Goal: Task Accomplishment & Management: Manage account settings

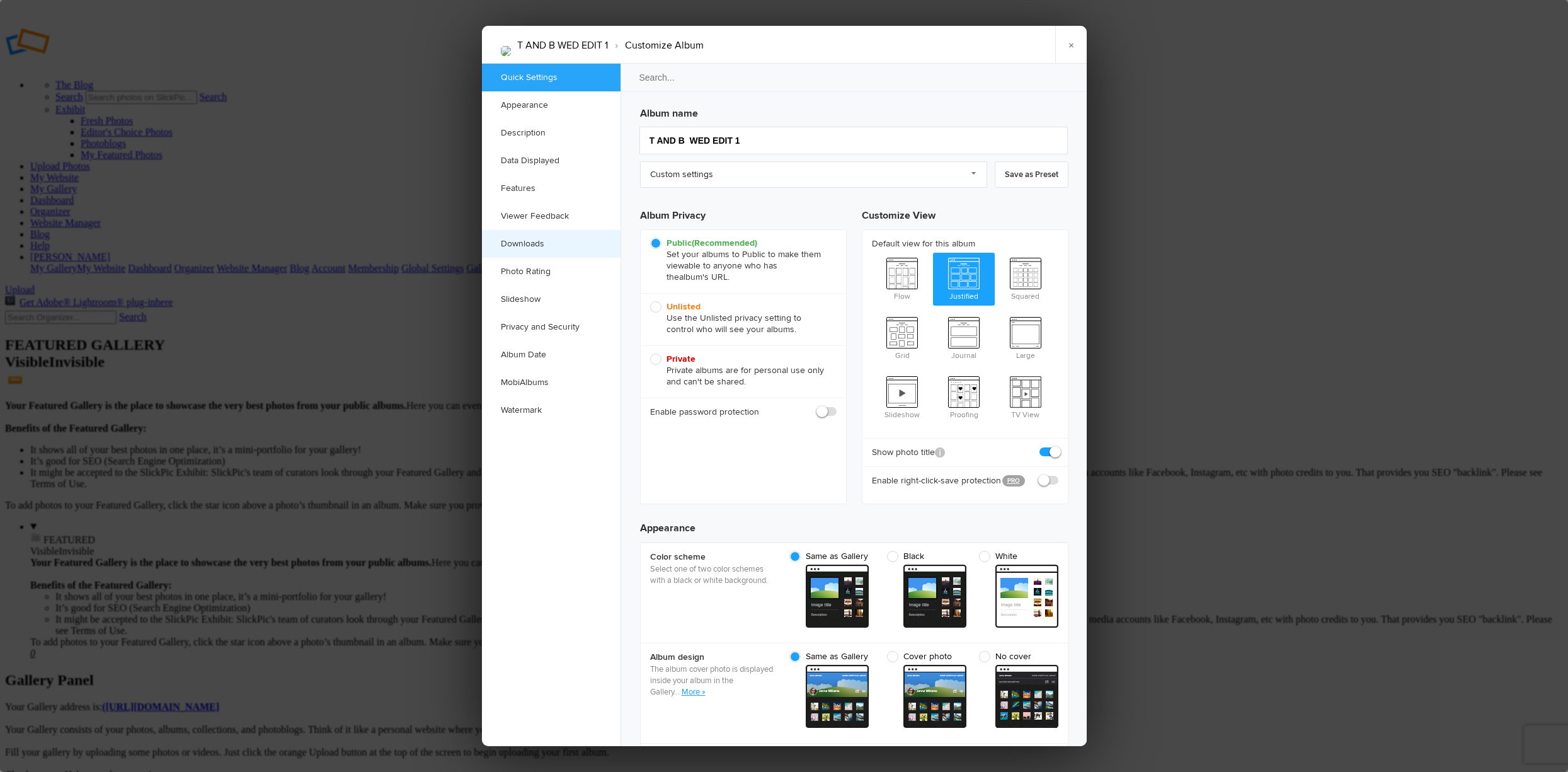
click at [559, 241] on link "Downloads" at bounding box center [552, 244] width 139 height 27
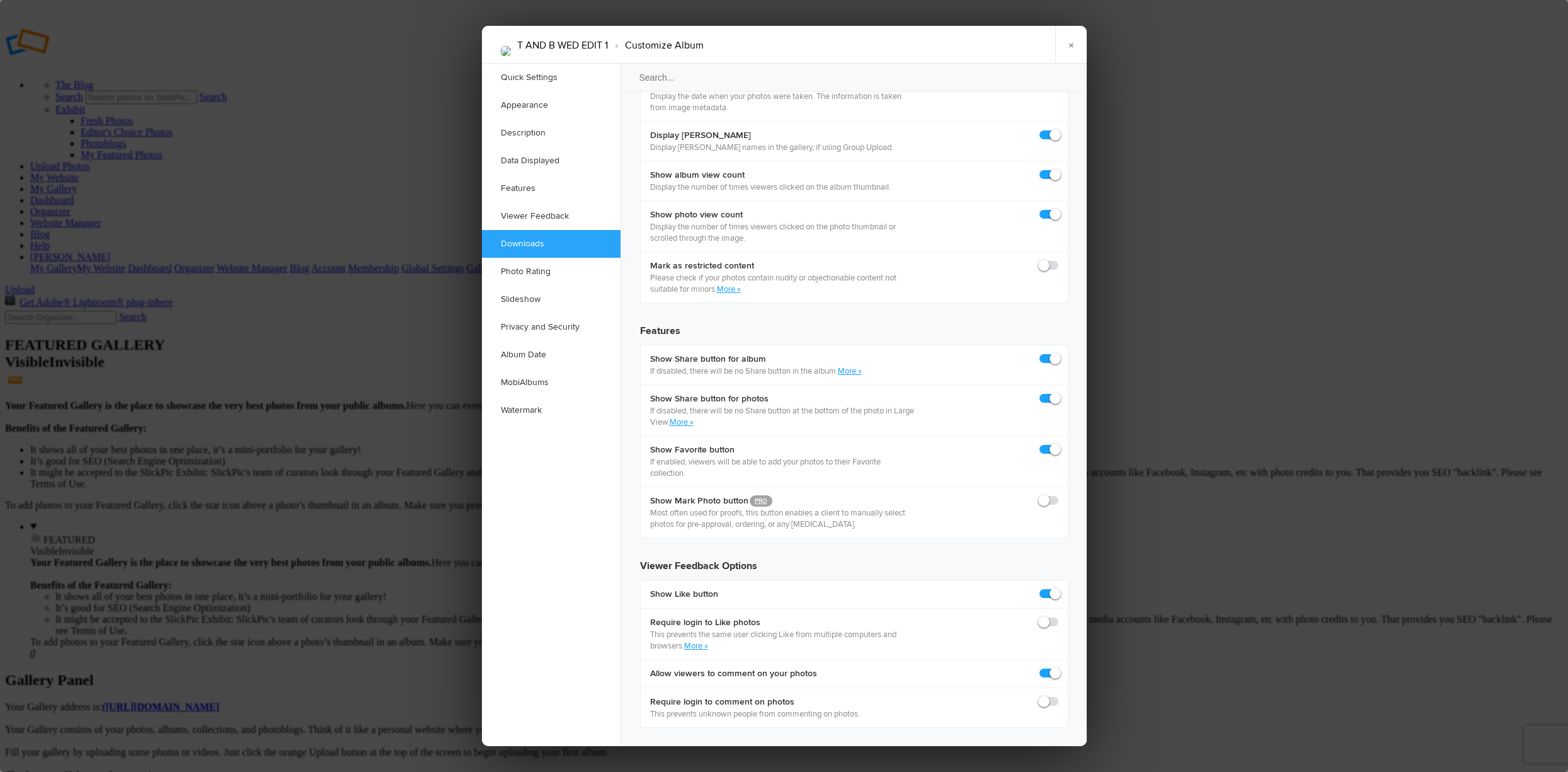
scroll to position [1892, 0]
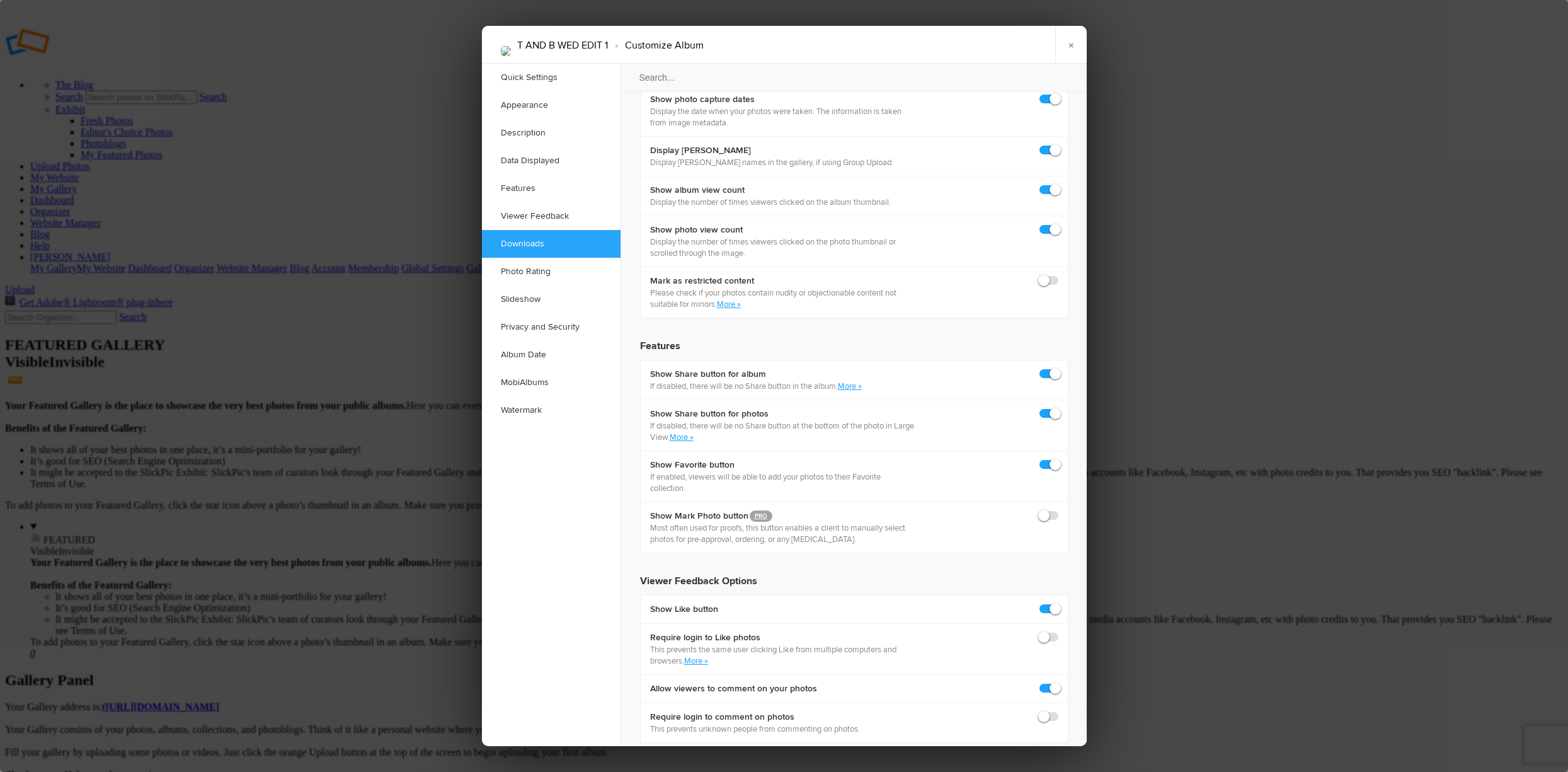
checkbox input "true"
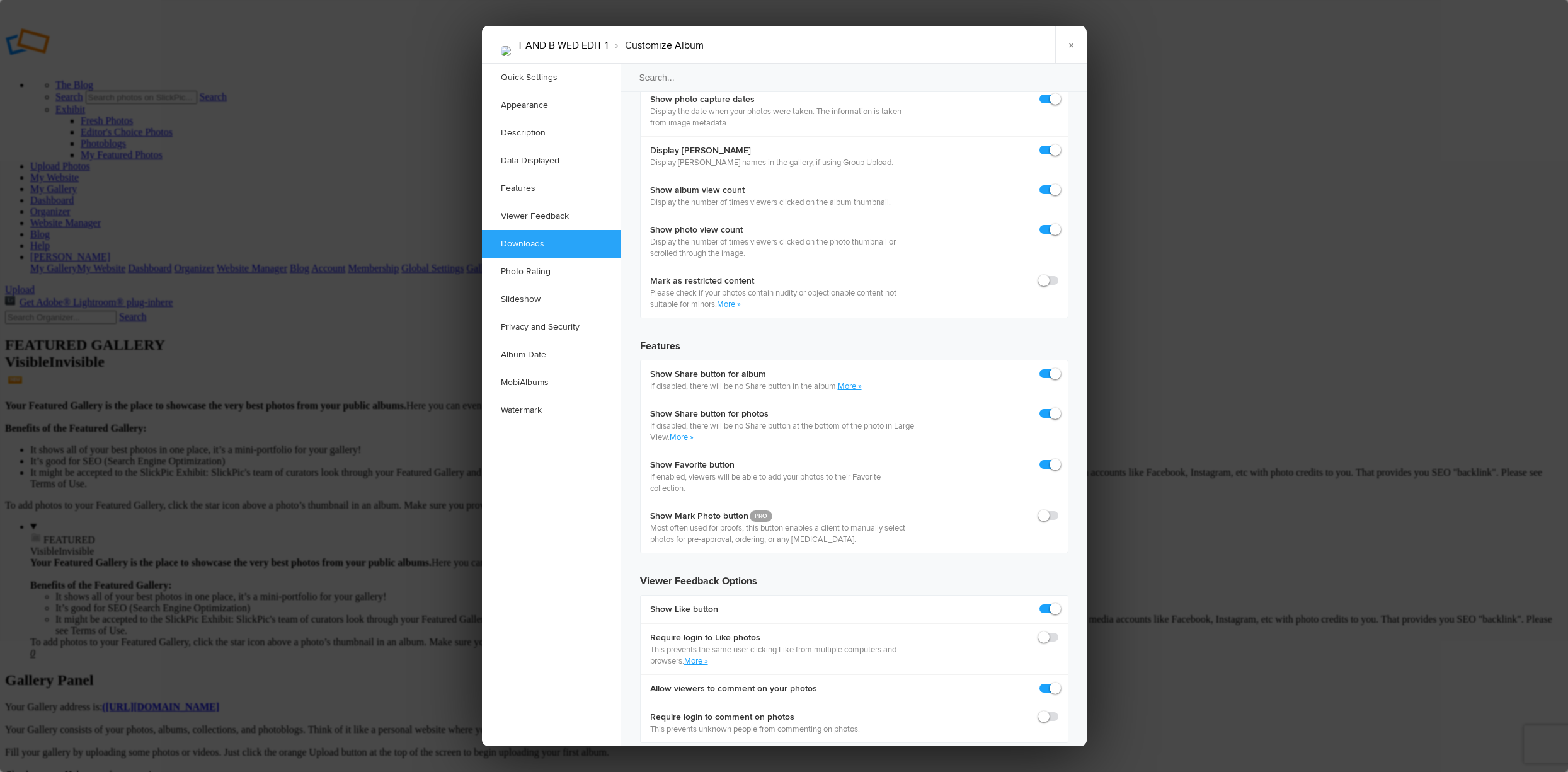
checkbox input "true"
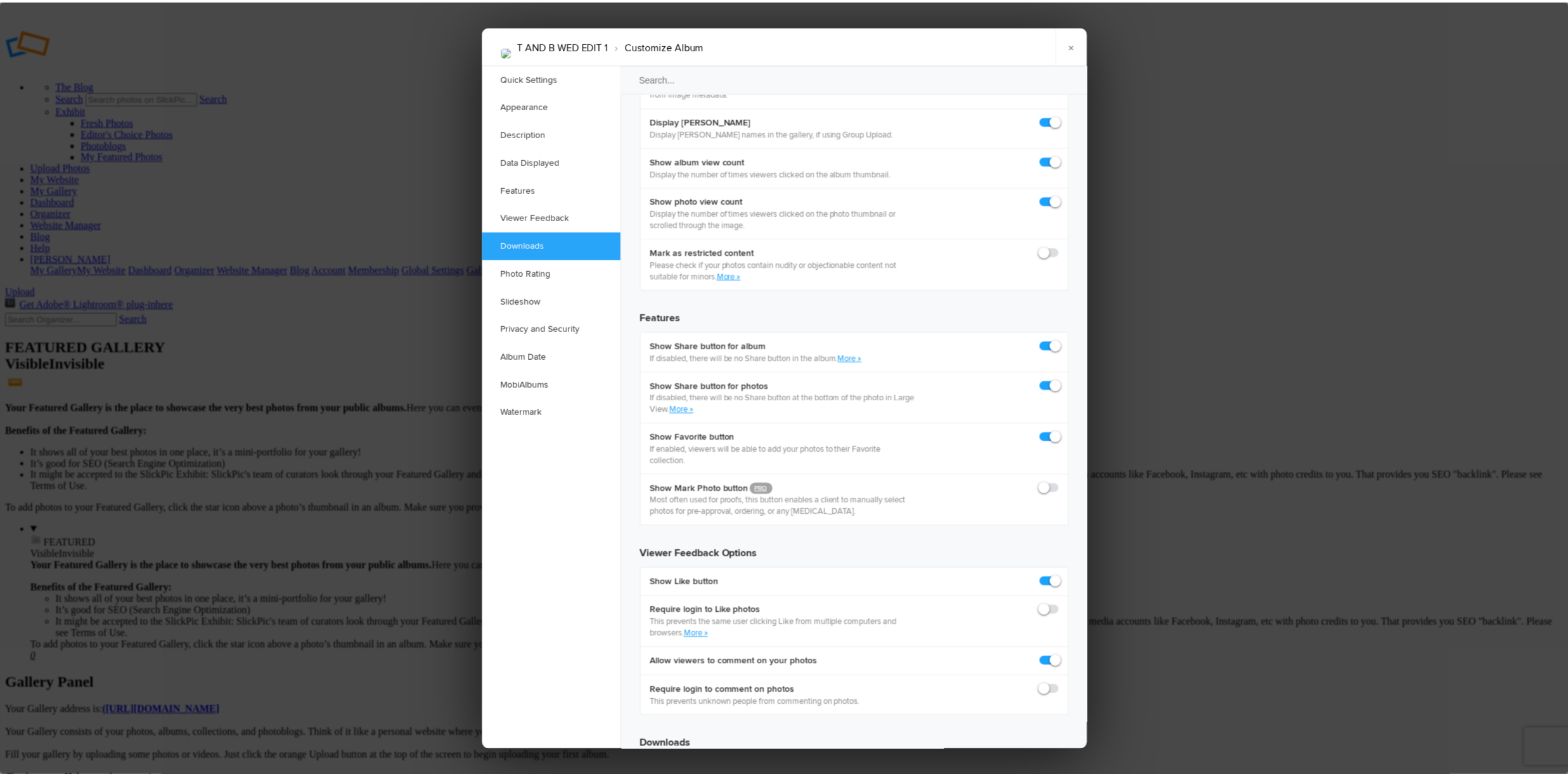
scroll to position [1965, 0]
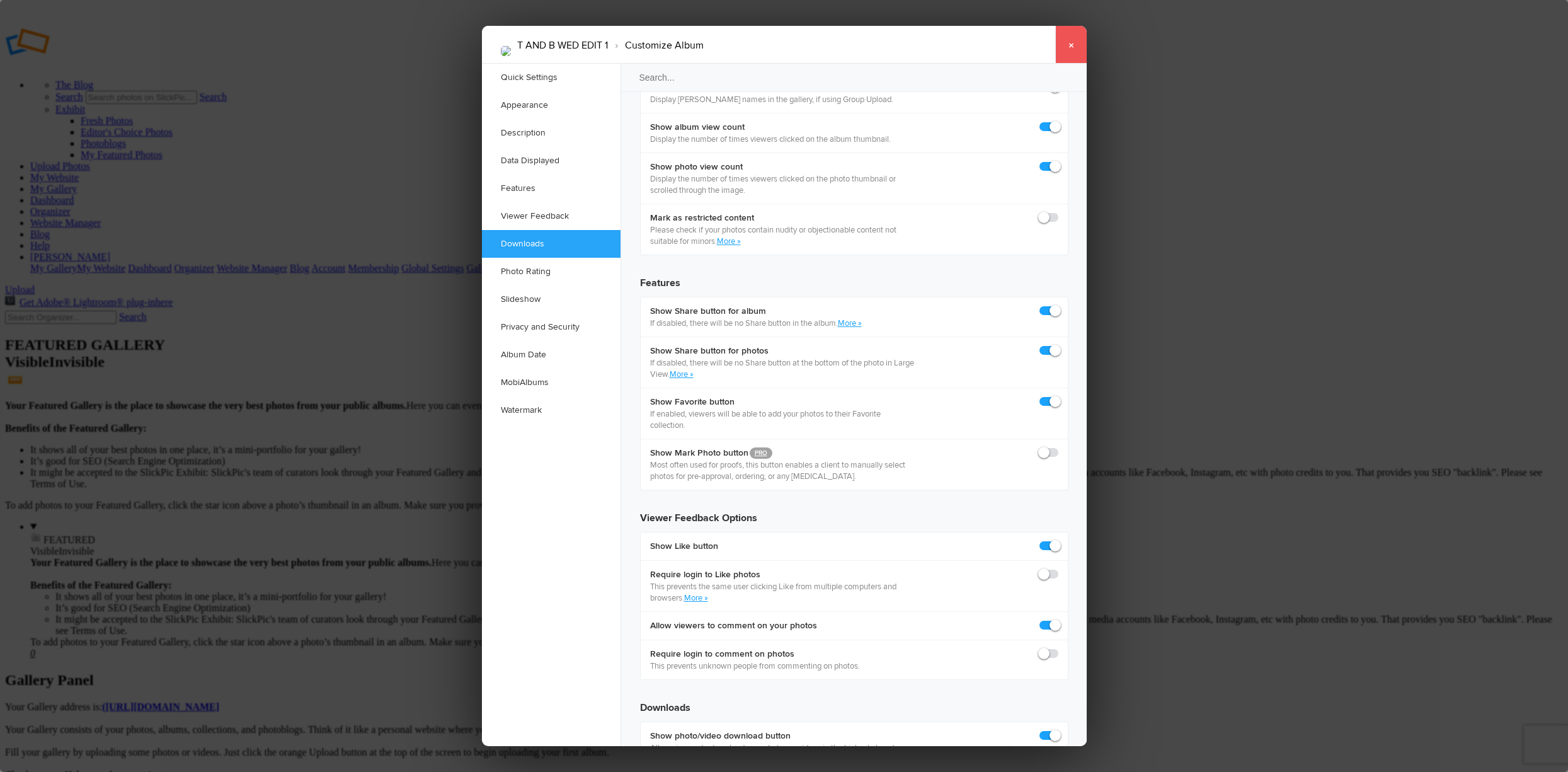
click at [1070, 40] on link "×" at bounding box center [1071, 45] width 32 height 38
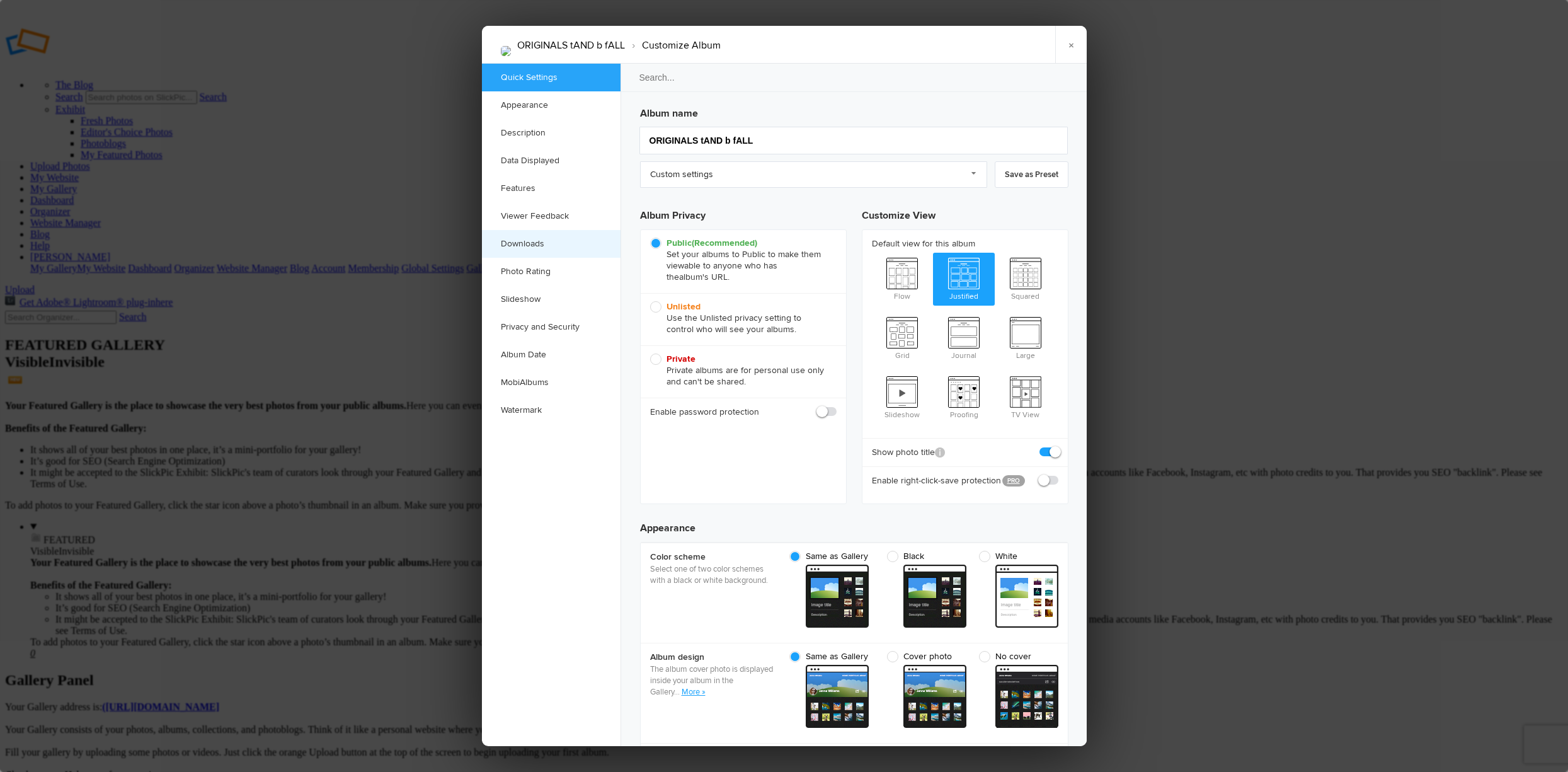
click at [537, 239] on link "Downloads" at bounding box center [552, 244] width 139 height 27
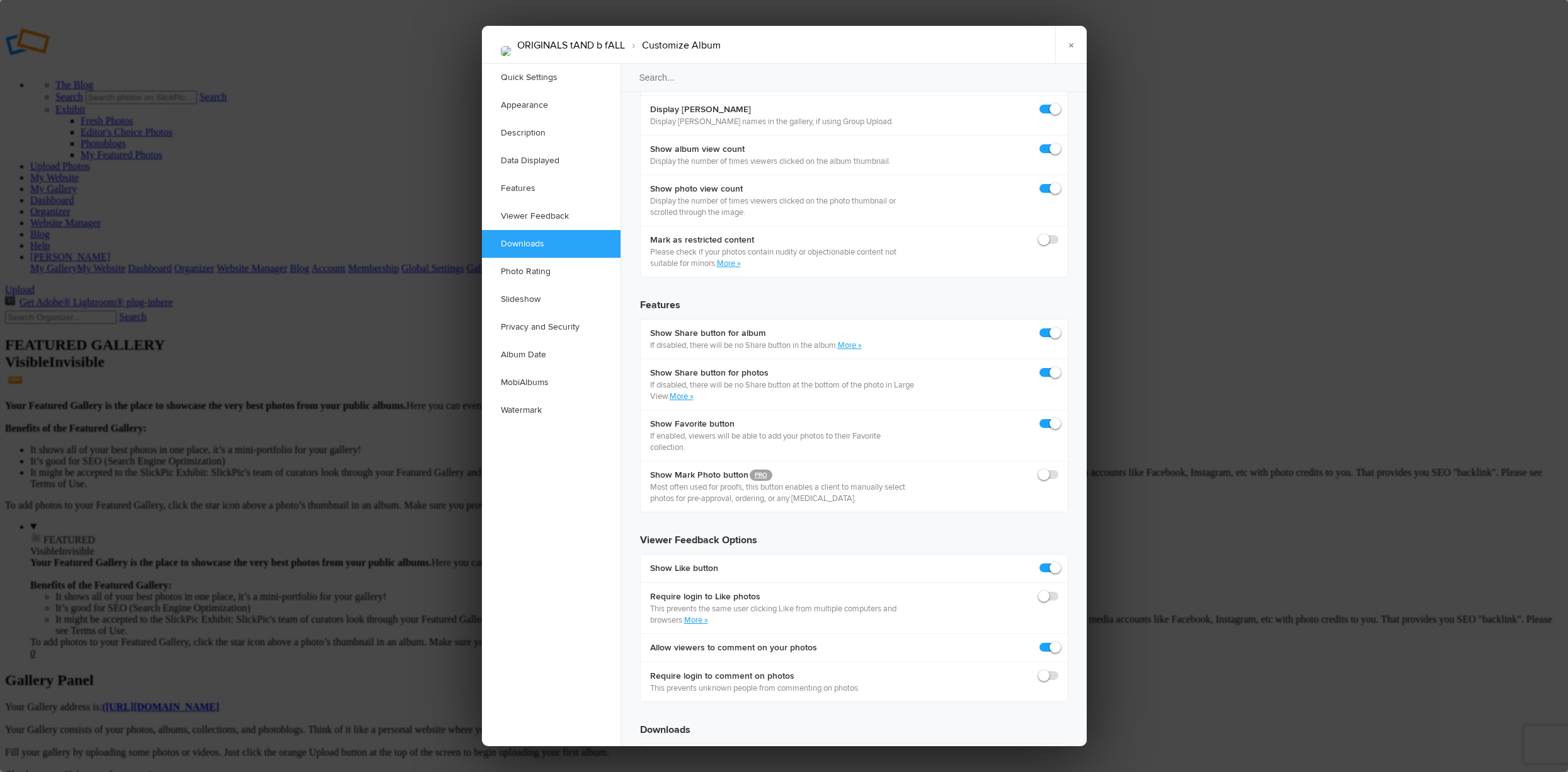
scroll to position [1954, 0]
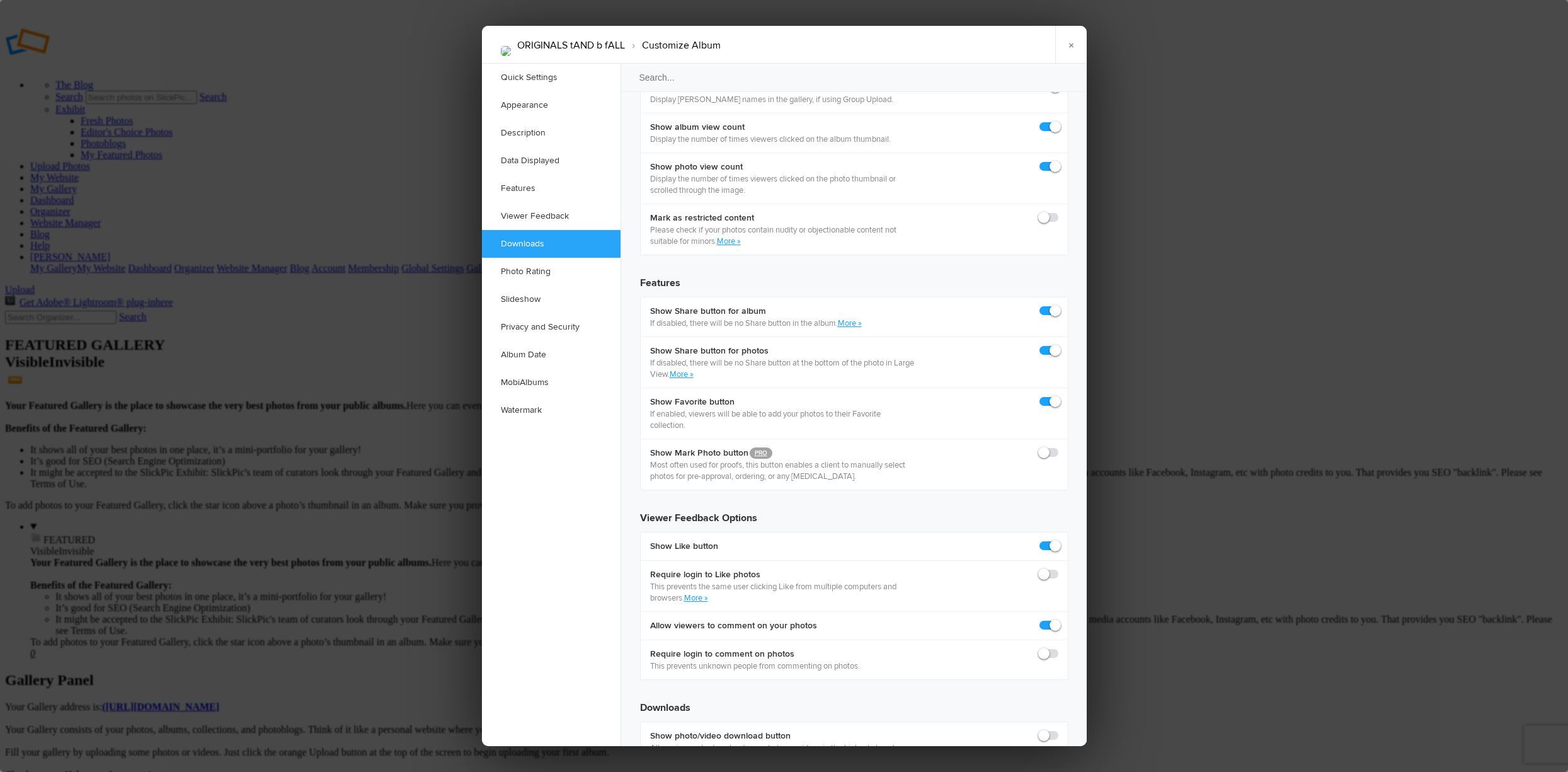
checkbox input "true"
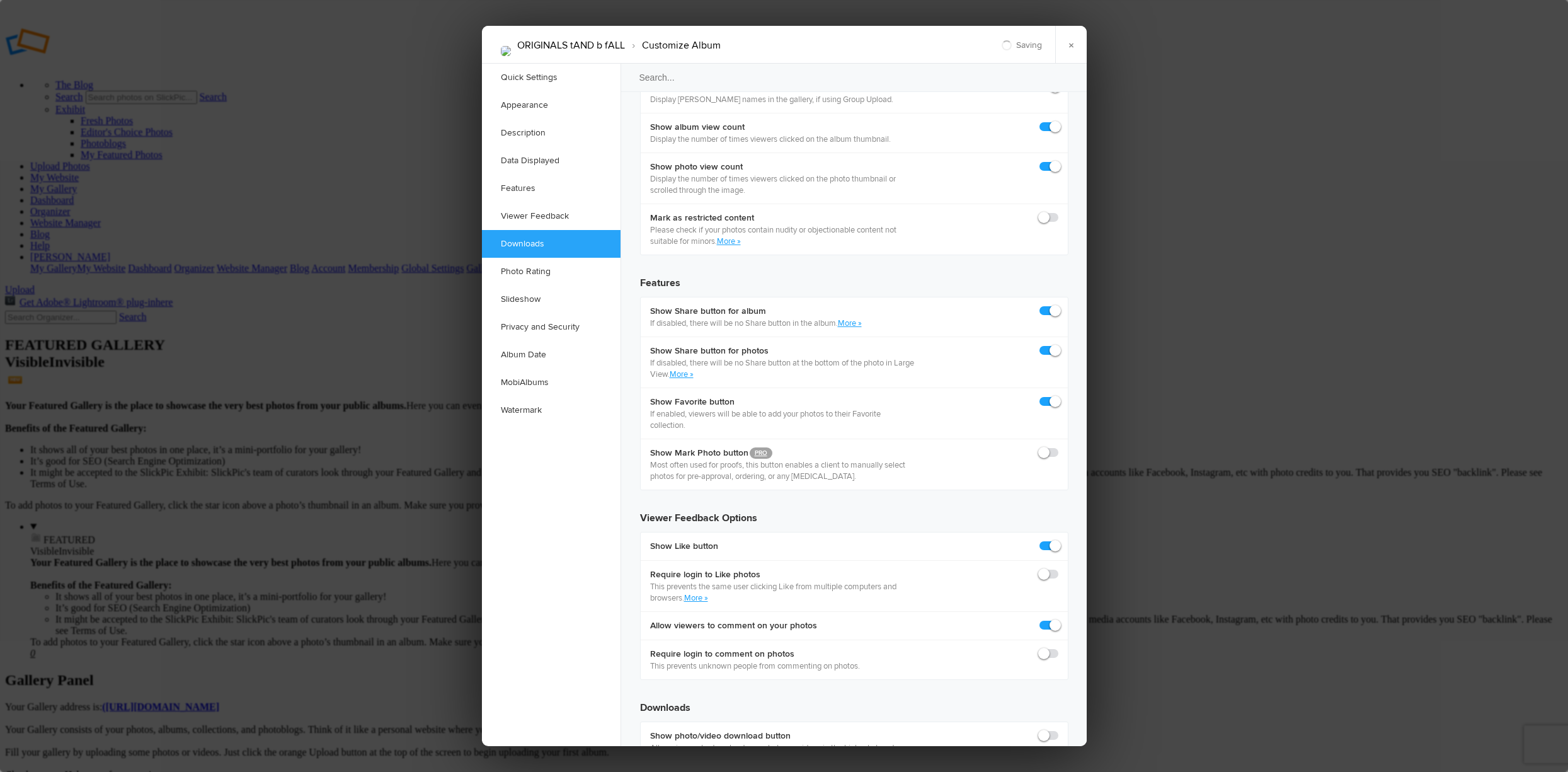
checkbox input "true"
checkbox input "false"
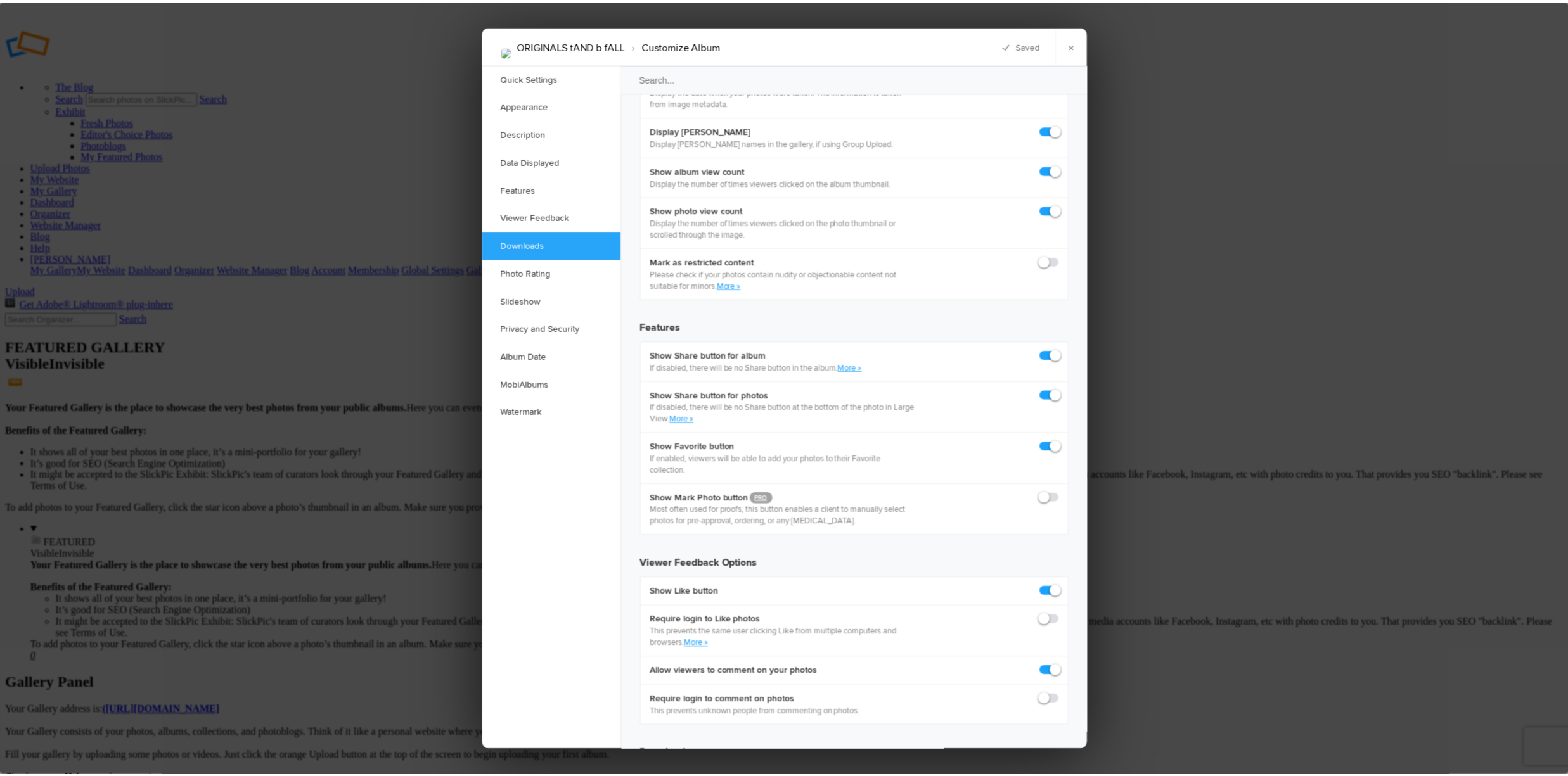
scroll to position [1902, 0]
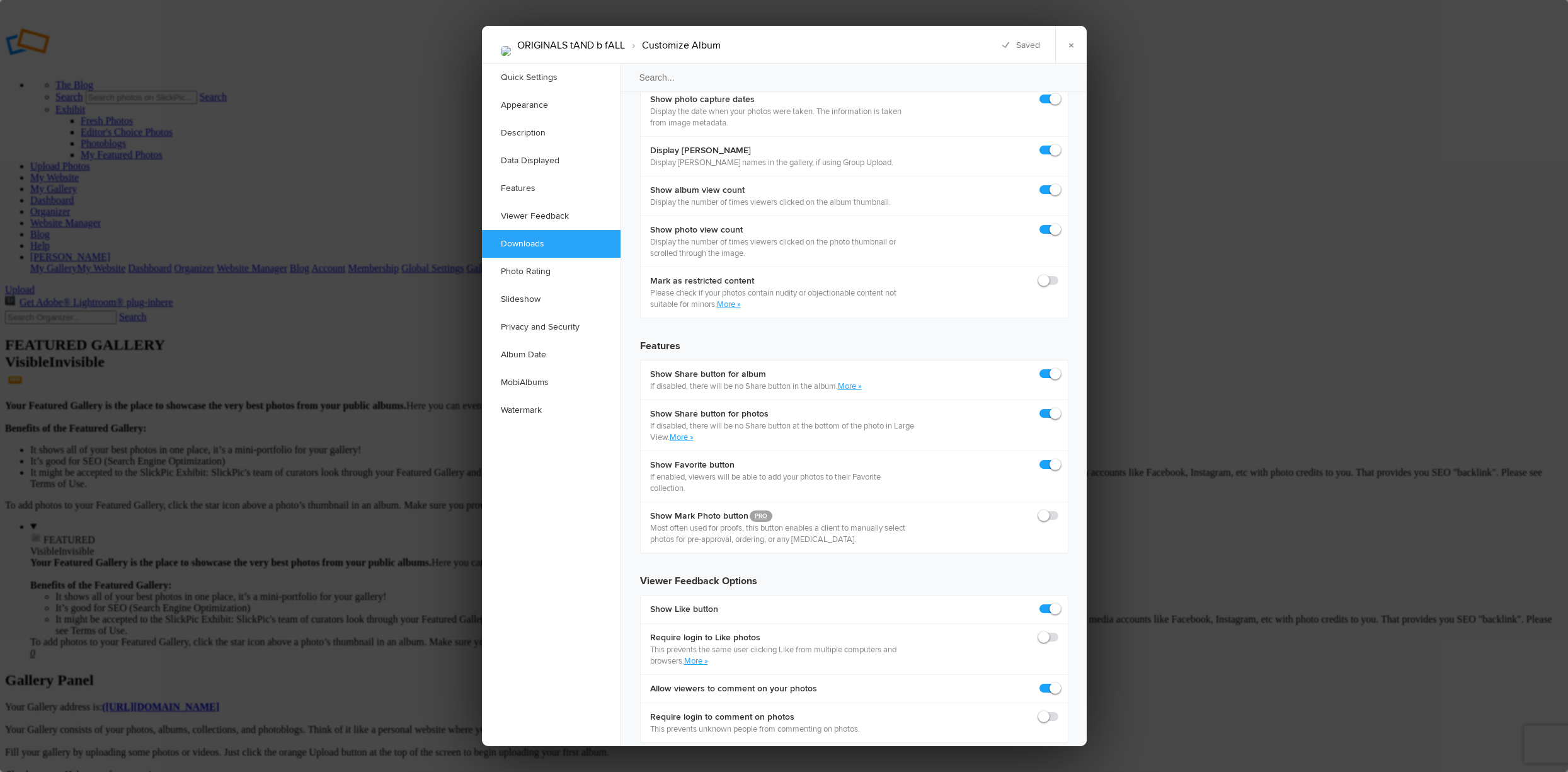
checkbox input "true"
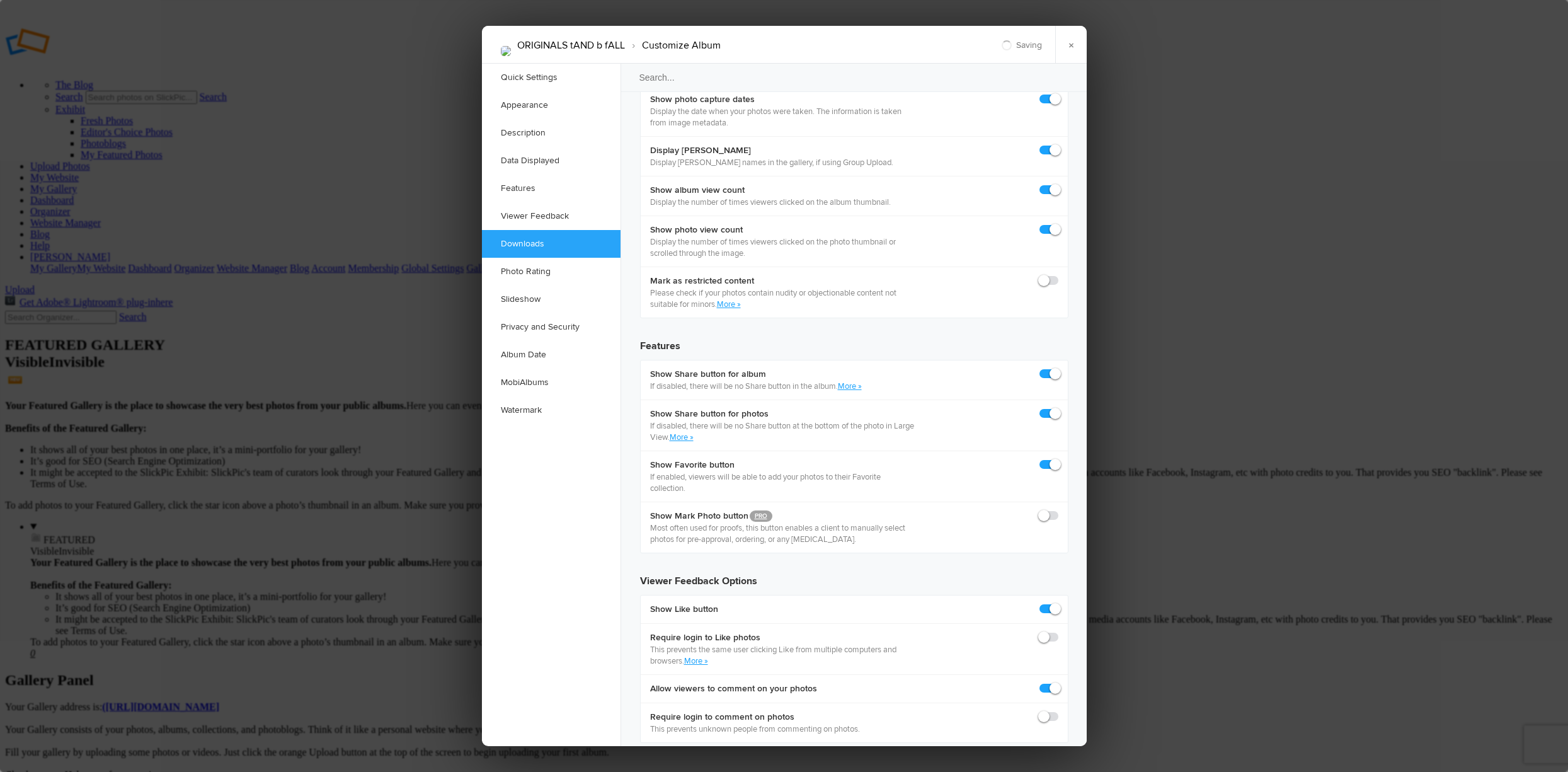
checkbox input "true"
click at [1071, 43] on link "×" at bounding box center [1071, 45] width 32 height 38
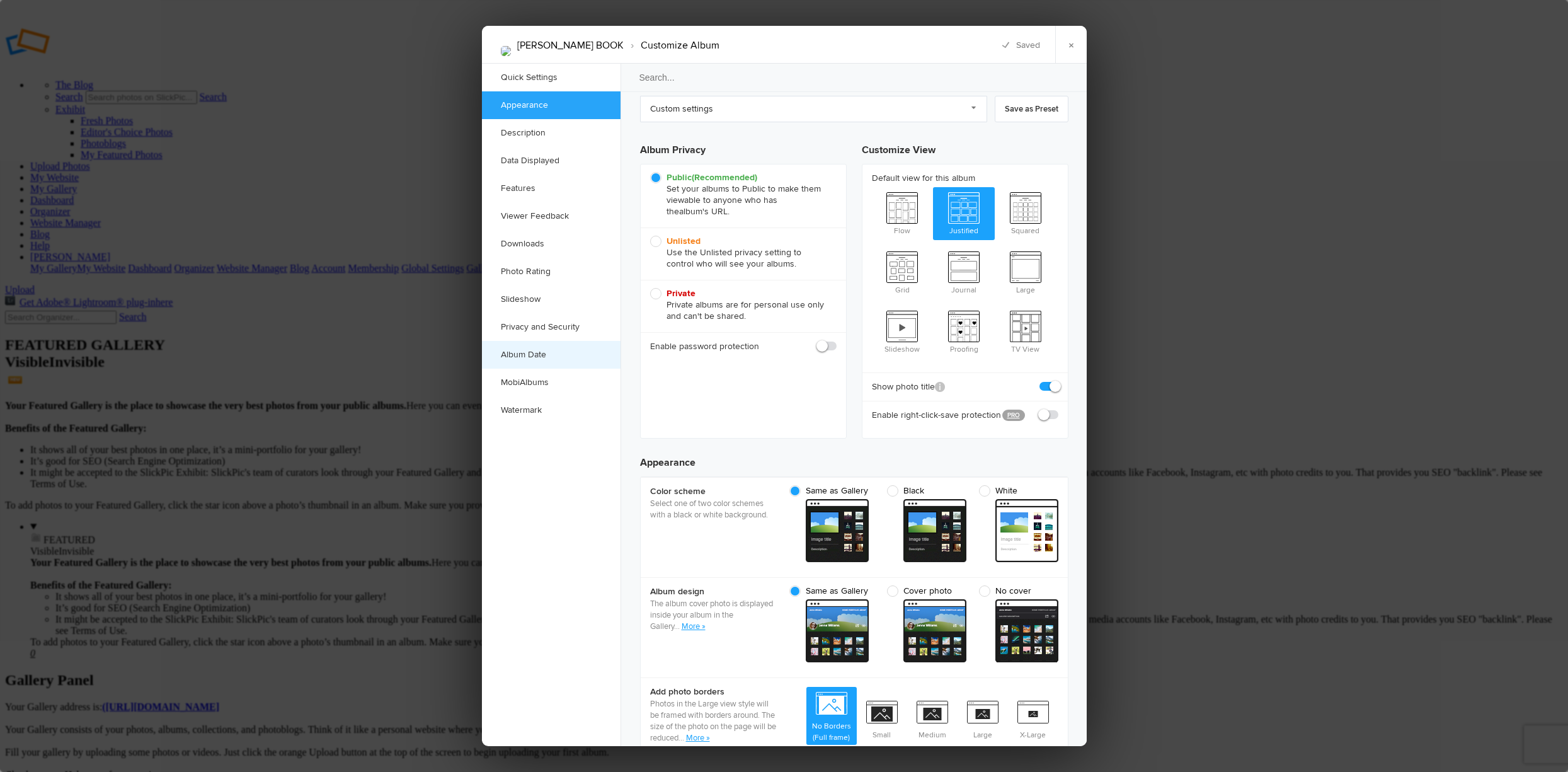
scroll to position [63, 0]
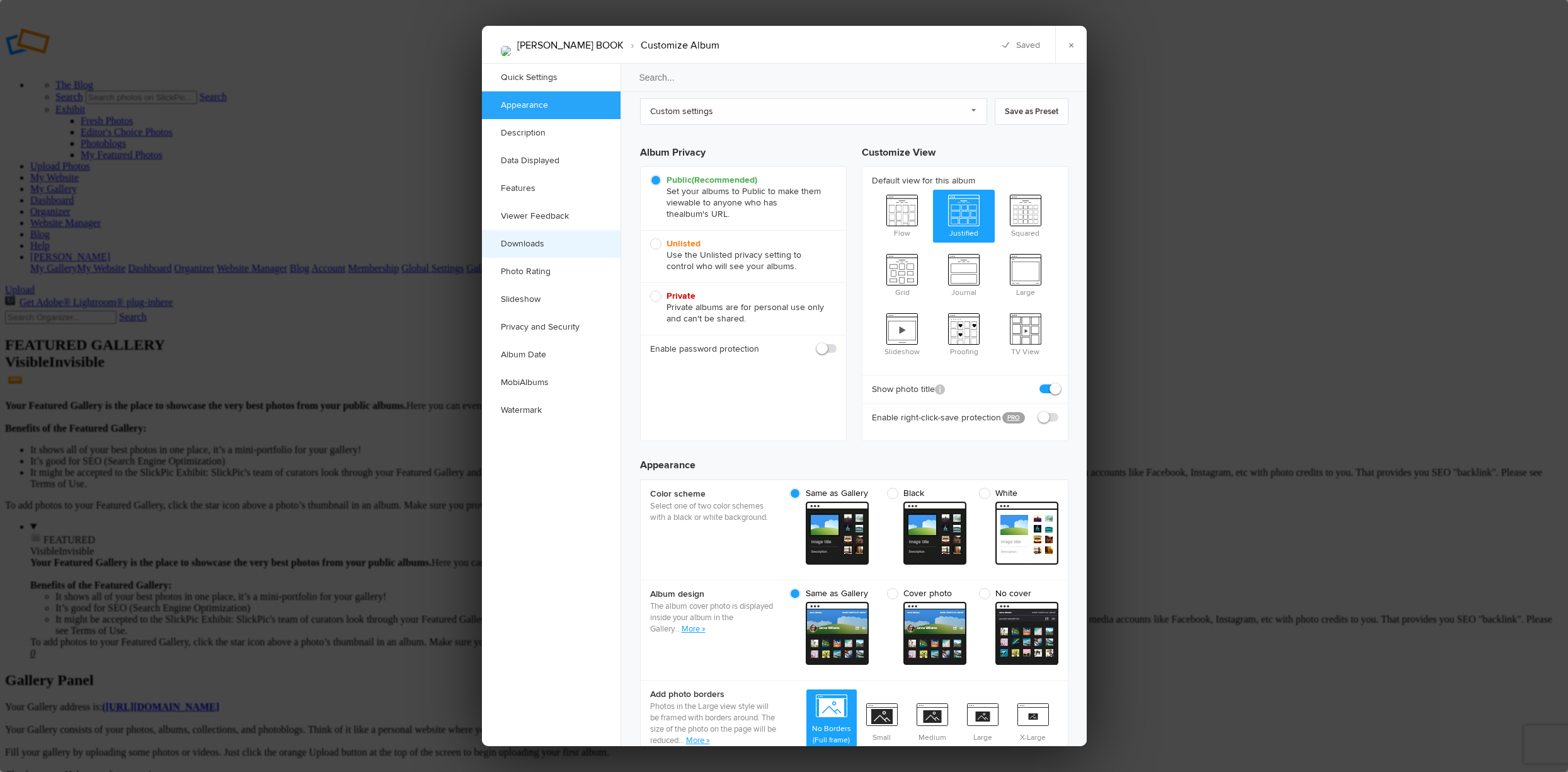
click at [536, 243] on link "Downloads" at bounding box center [552, 244] width 139 height 27
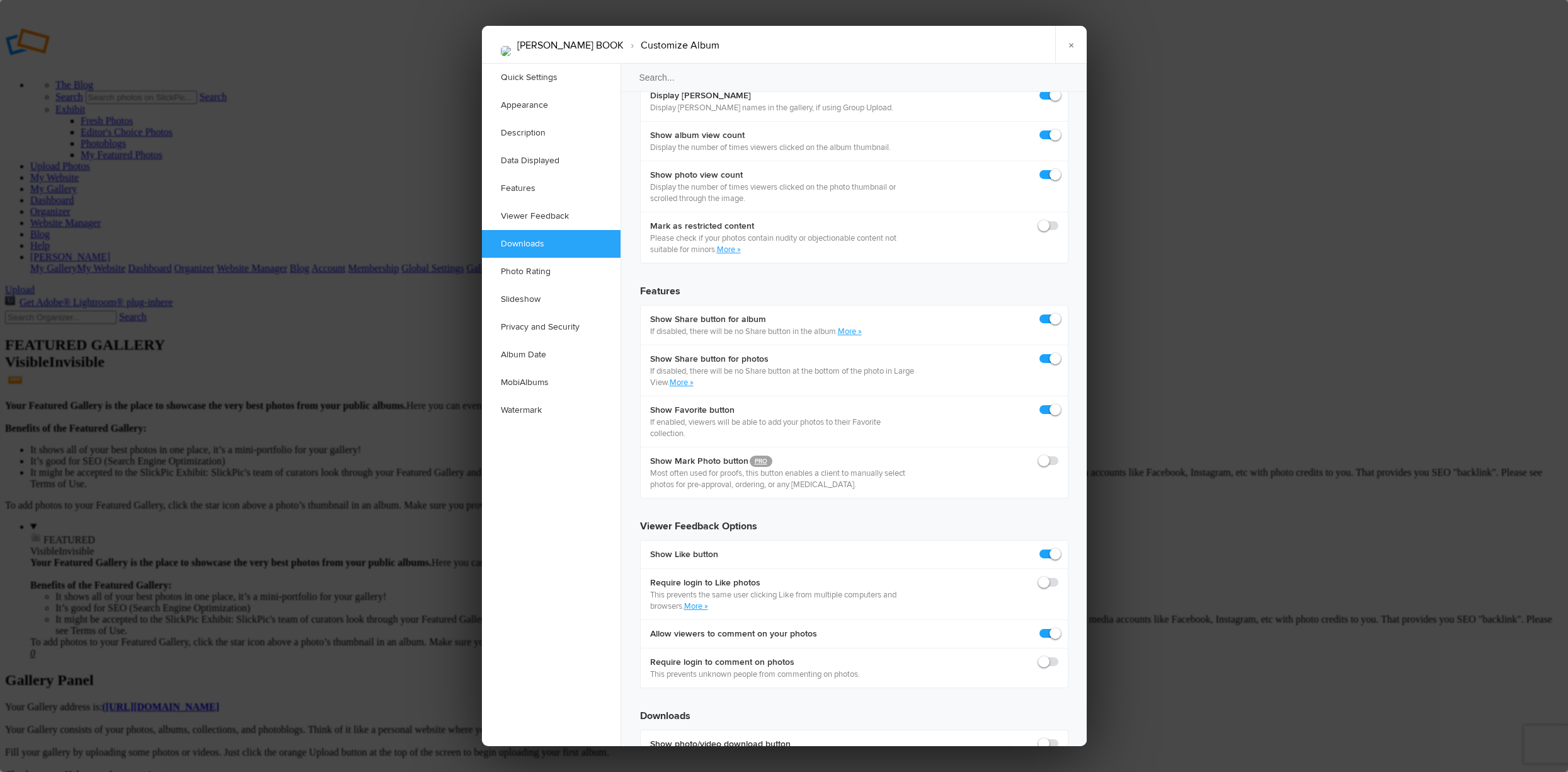
scroll to position [1971, 0]
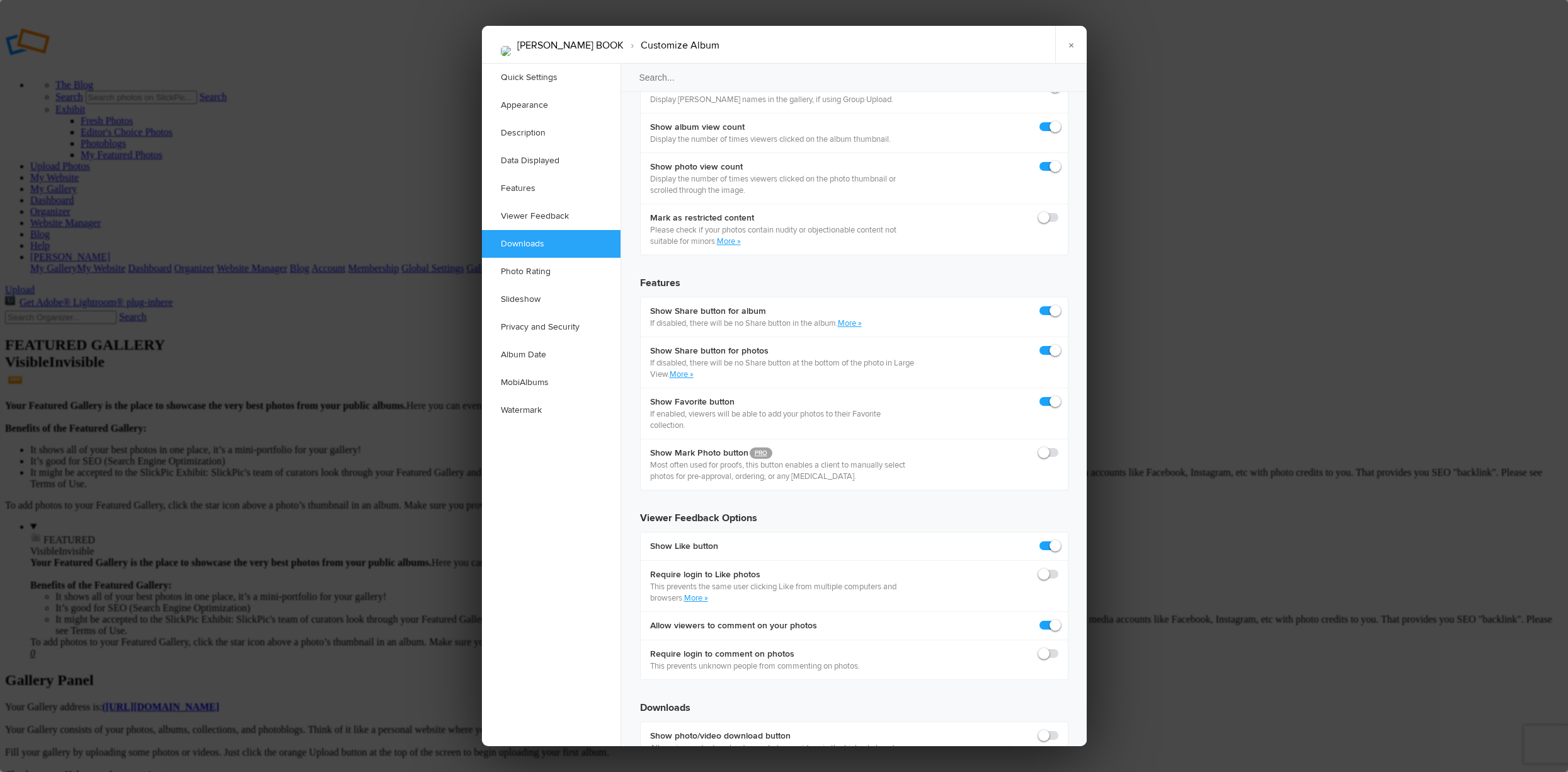
click at [1058, 730] on span at bounding box center [1058, 730] width 0 height 0
click at [1058, 729] on input "checkbox" at bounding box center [1058, 729] width 1 height 1
checkbox input "true"
click at [1058, 772] on span at bounding box center [1058, 781] width 0 height 0
click at [1058, 772] on input "checkbox" at bounding box center [1058, 781] width 1 height 1
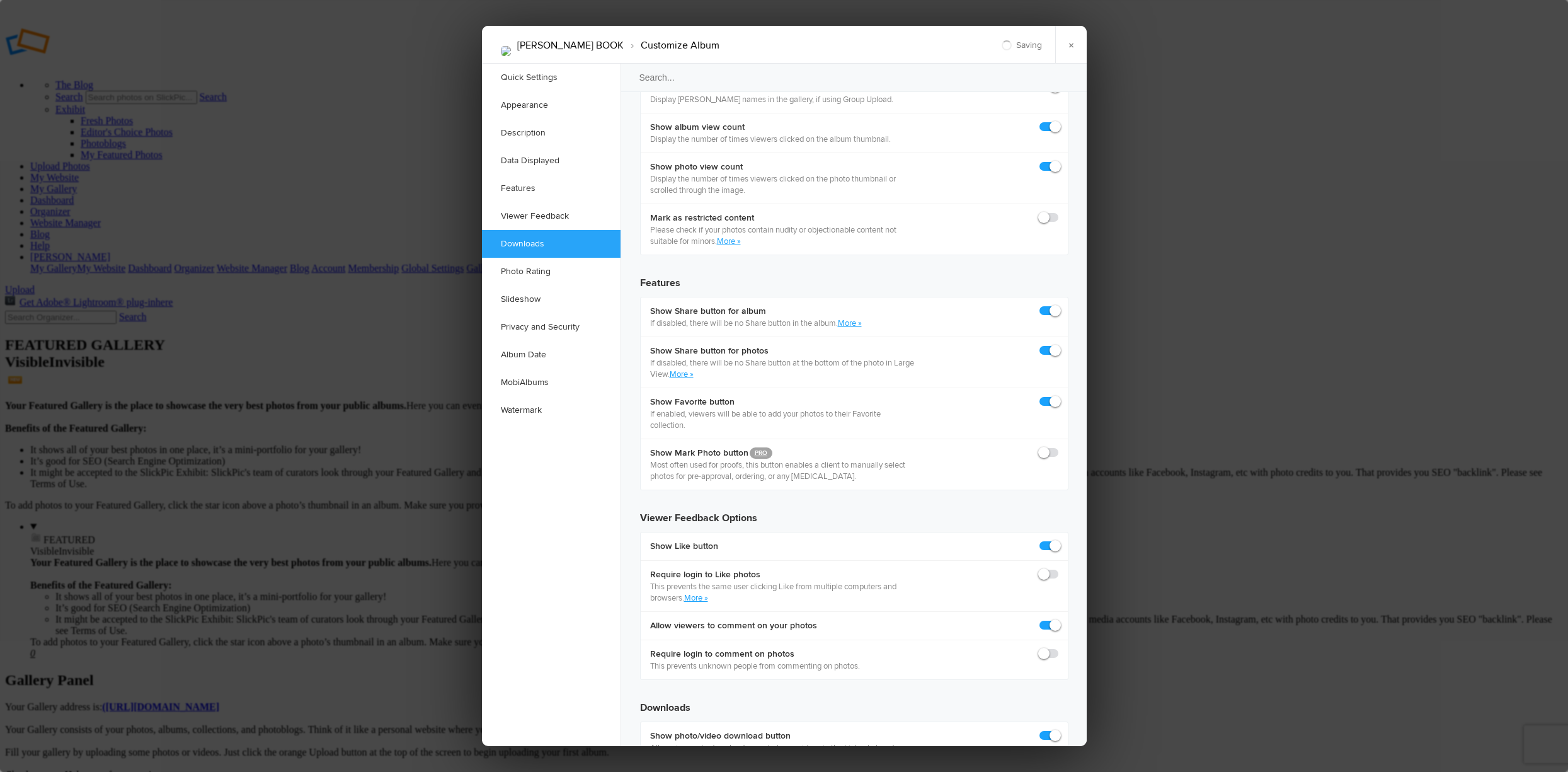
checkbox input "true"
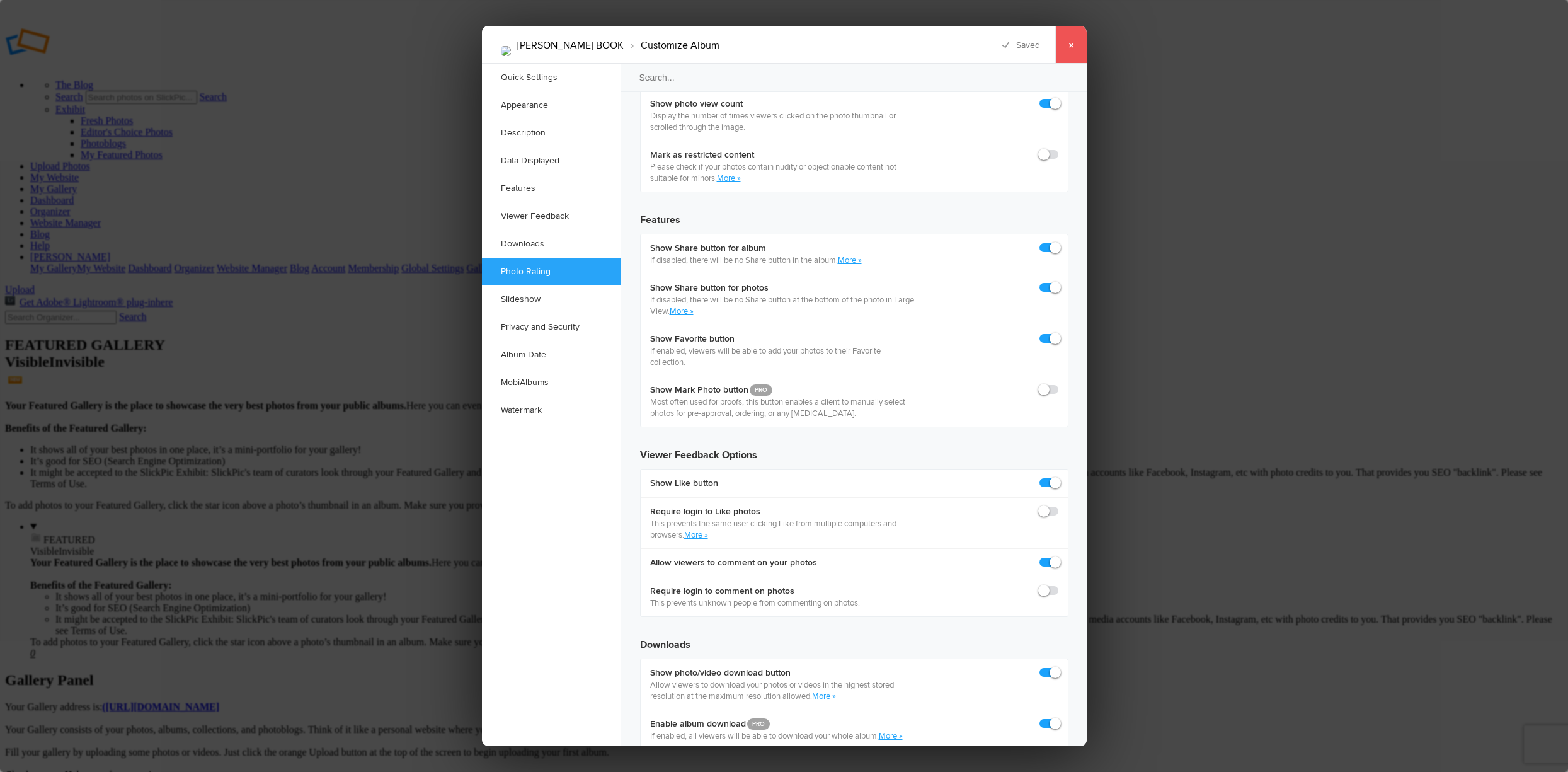
click at [1074, 40] on link "×" at bounding box center [1071, 45] width 32 height 38
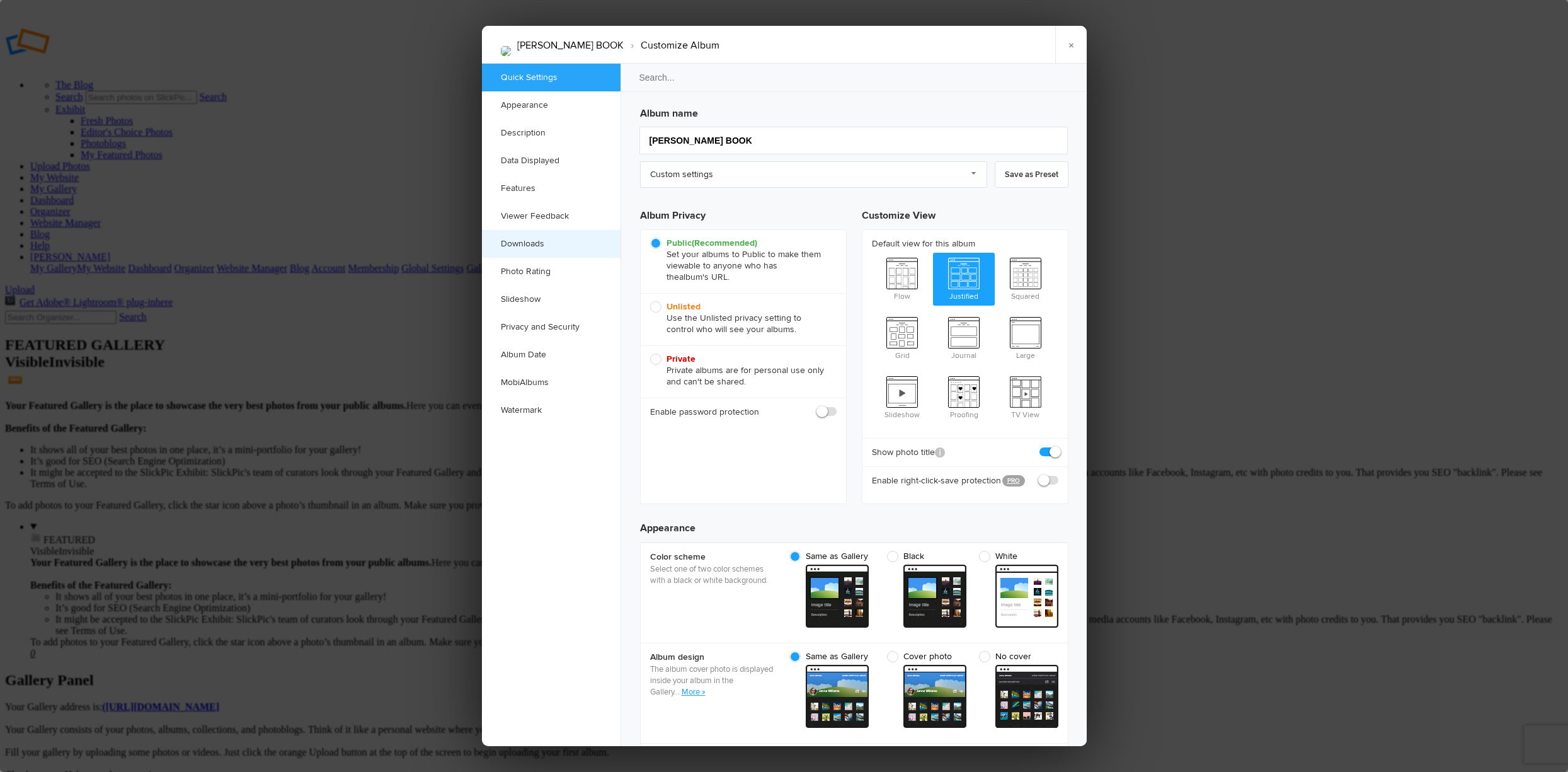
scroll to position [0, 0]
click at [557, 321] on link "Privacy and Security" at bounding box center [552, 327] width 139 height 27
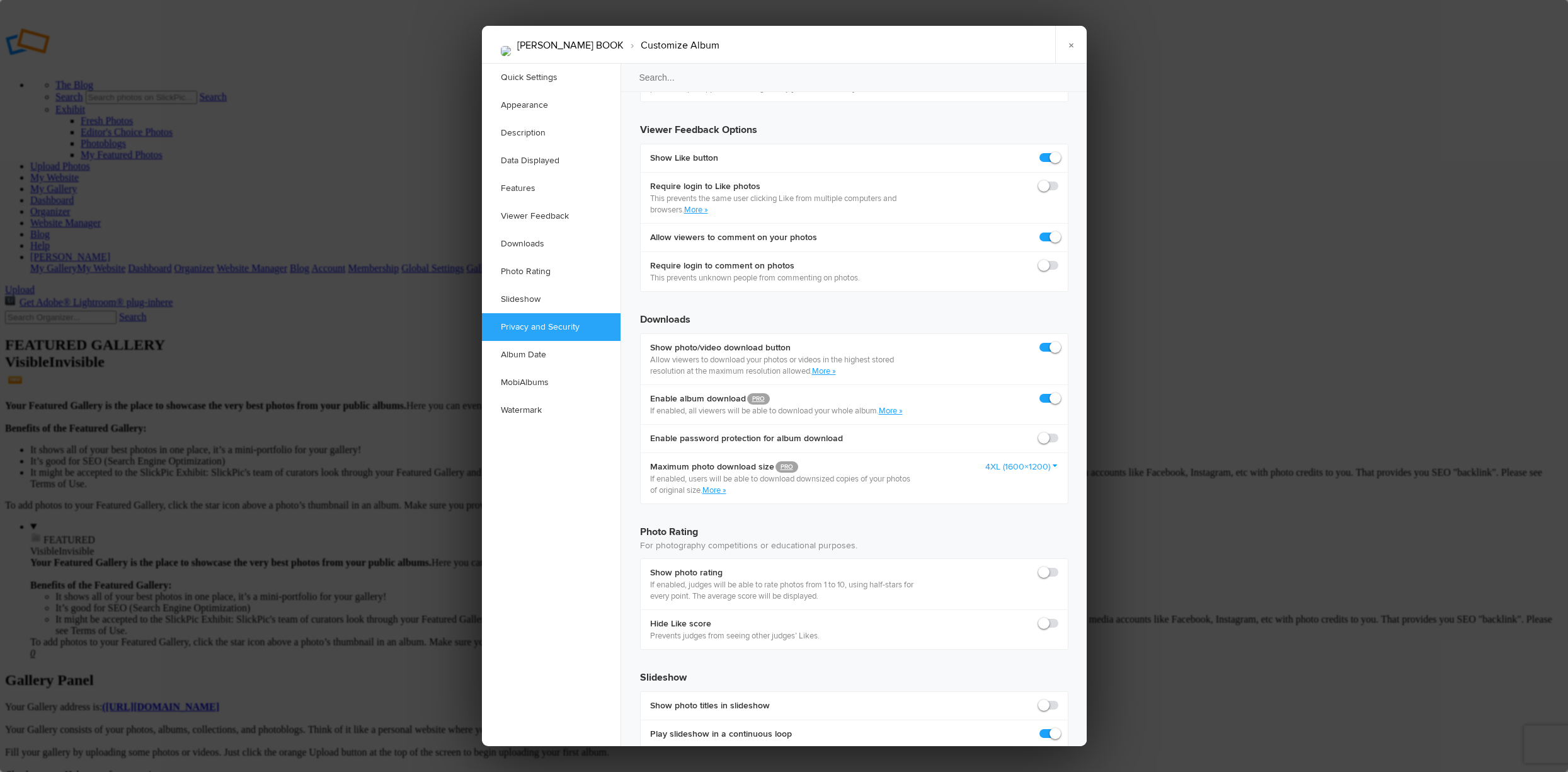
scroll to position [2321, 0]
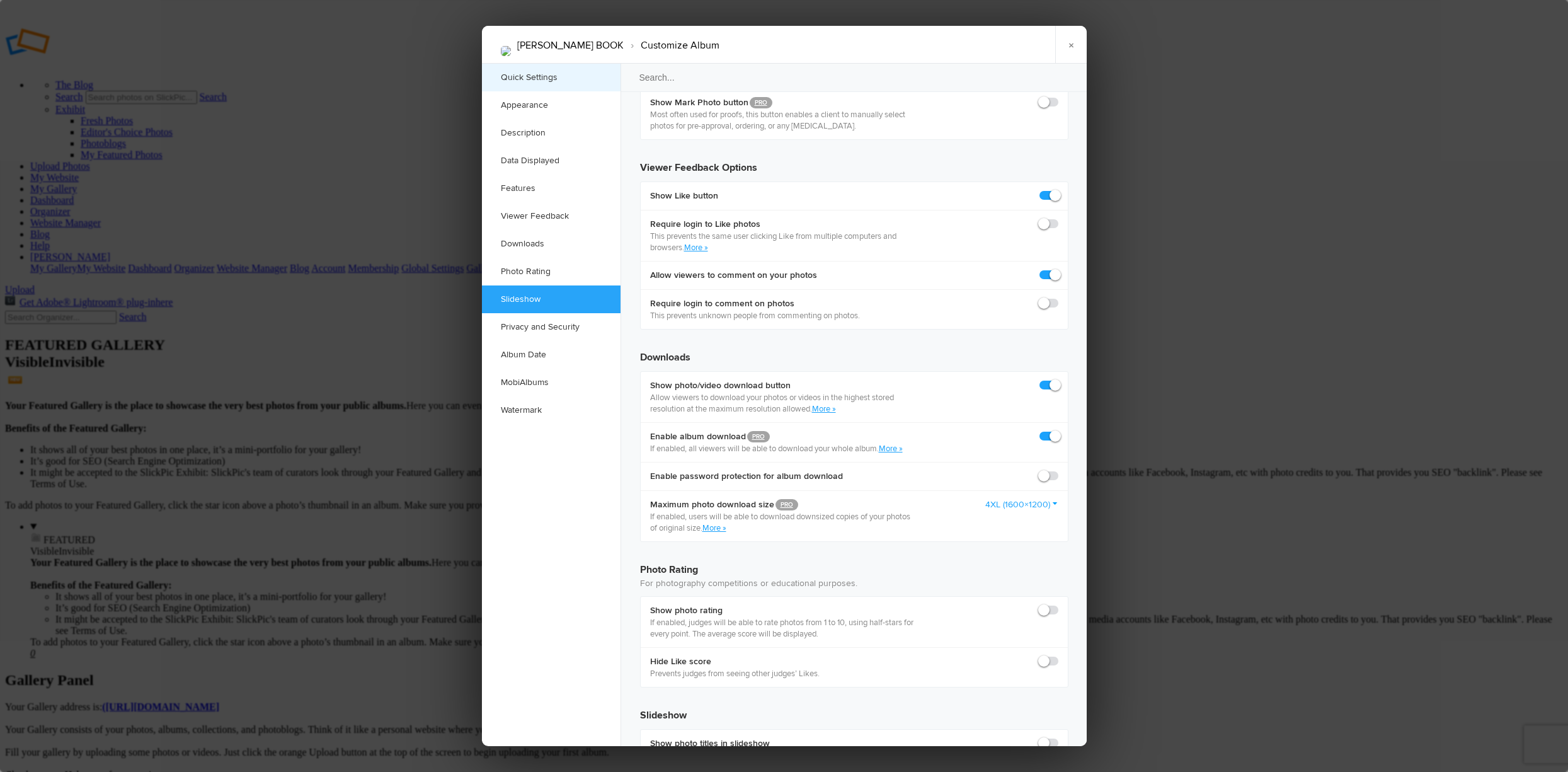
click at [568, 76] on link "Quick Settings" at bounding box center [552, 77] width 139 height 27
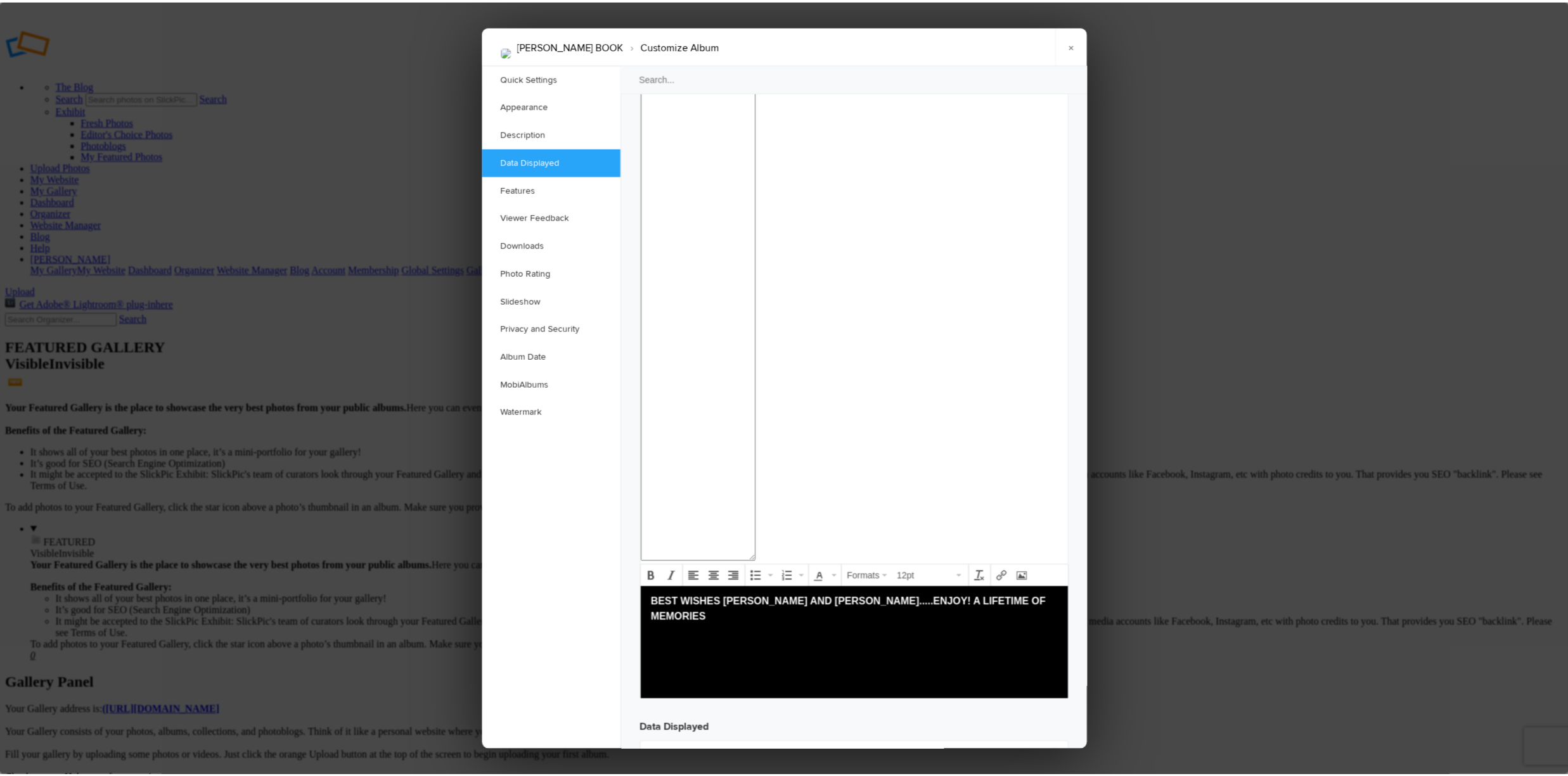
scroll to position [1276, 0]
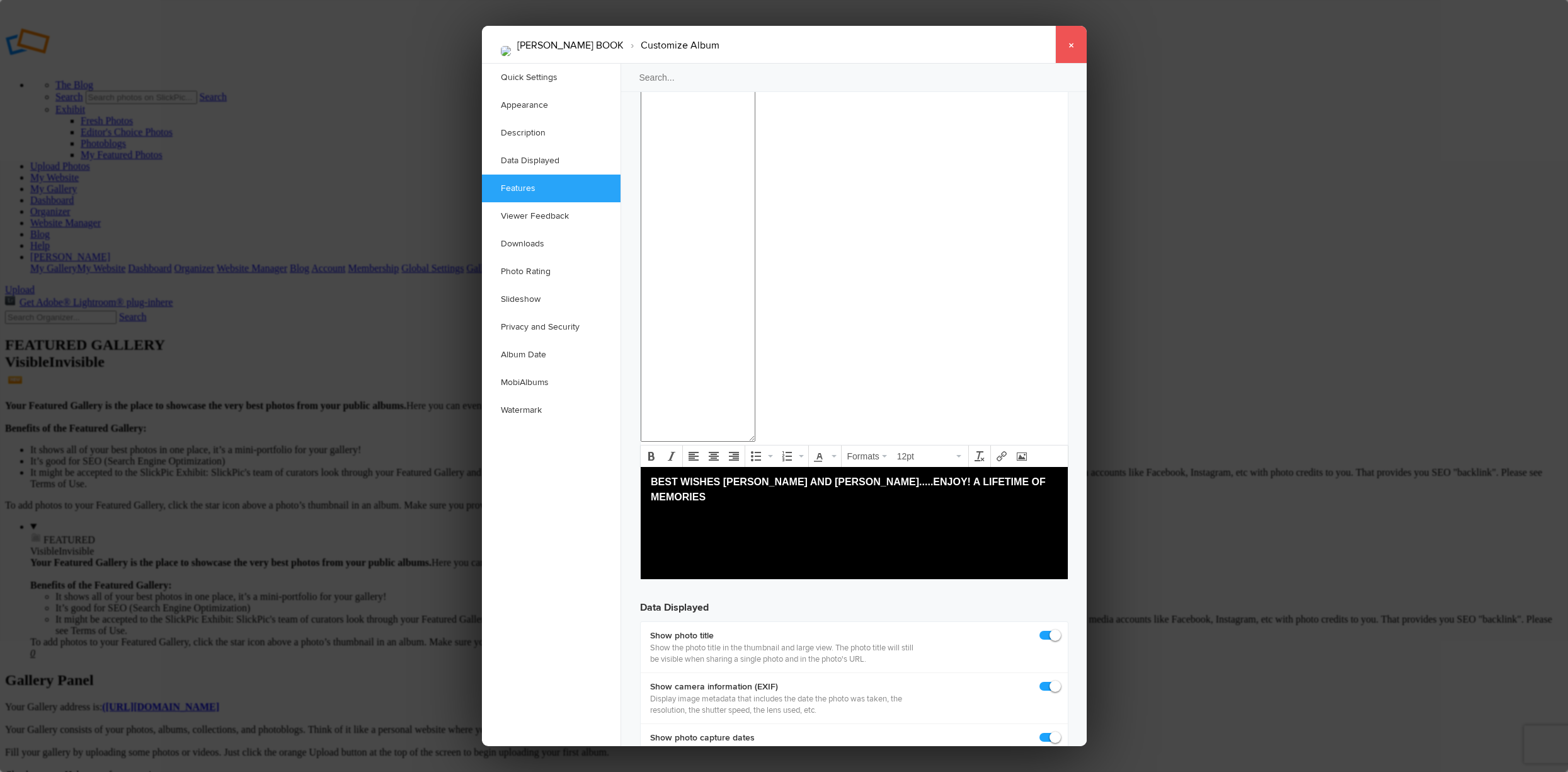
click at [1073, 41] on link "×" at bounding box center [1071, 45] width 32 height 38
